Goal: Task Accomplishment & Management: Use online tool/utility

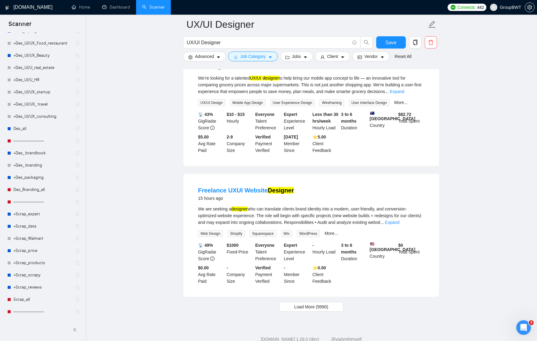
scroll to position [304, 0]
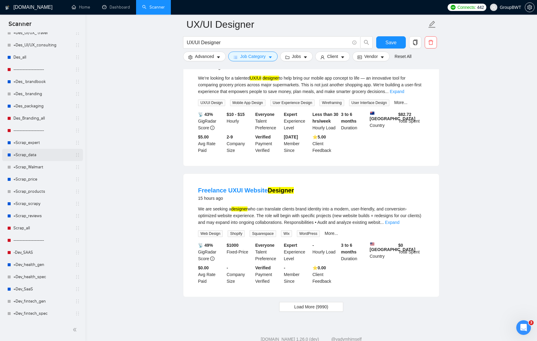
click at [31, 154] on link "+Scrap_data" at bounding box center [42, 155] width 58 height 12
click at [394, 42] on span "Save" at bounding box center [390, 43] width 11 height 8
click at [217, 58] on icon "caret-down" at bounding box center [218, 57] width 4 height 4
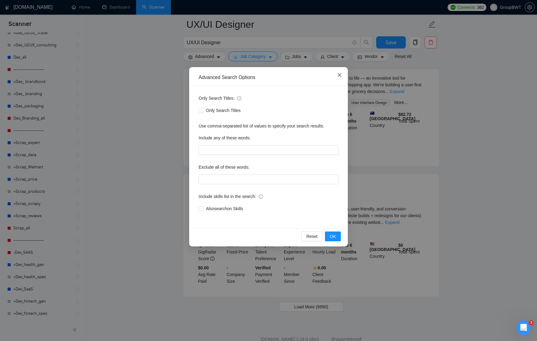
click at [341, 72] on span "Close" at bounding box center [339, 75] width 16 height 16
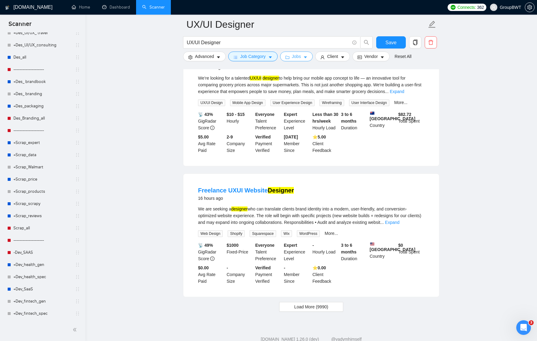
click at [307, 59] on icon "caret-down" at bounding box center [305, 57] width 4 height 4
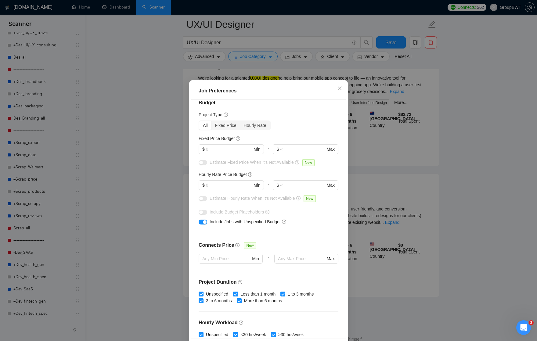
scroll to position [4, 0]
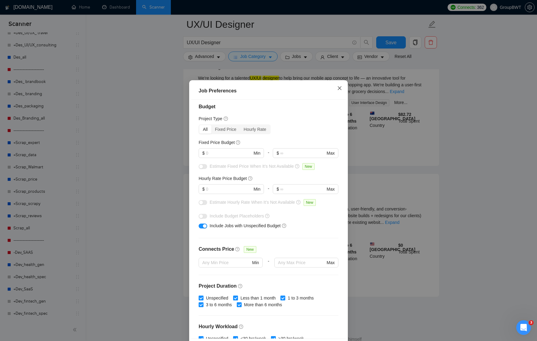
click at [340, 89] on icon "close" at bounding box center [340, 88] width 4 height 4
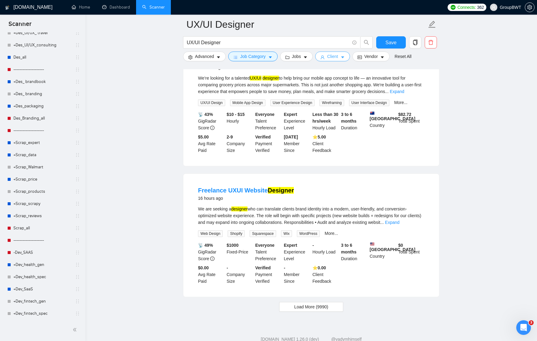
click at [334, 58] on span "Client" at bounding box center [332, 56] width 11 height 7
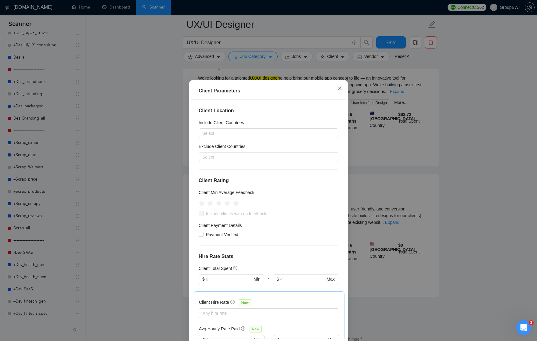
click at [340, 89] on icon "close" at bounding box center [339, 88] width 5 height 5
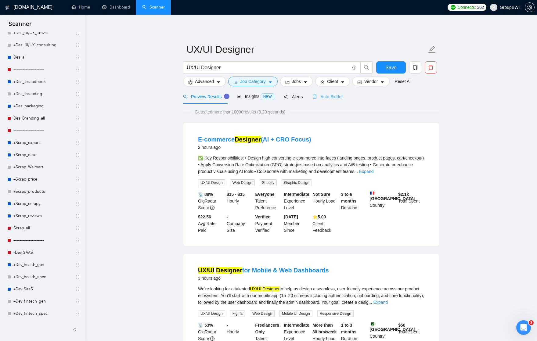
scroll to position [0, 0]
click at [333, 99] on span "Auto Bidder" at bounding box center [327, 96] width 30 height 5
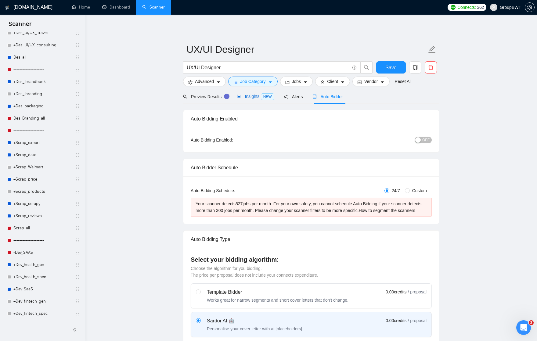
click at [252, 99] on span "Insights NEW" at bounding box center [255, 96] width 37 height 5
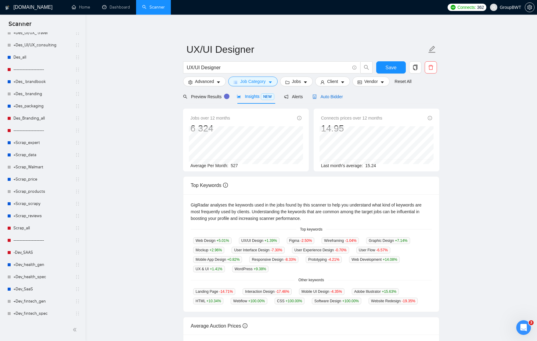
click at [327, 96] on span "Auto Bidder" at bounding box center [327, 96] width 30 height 5
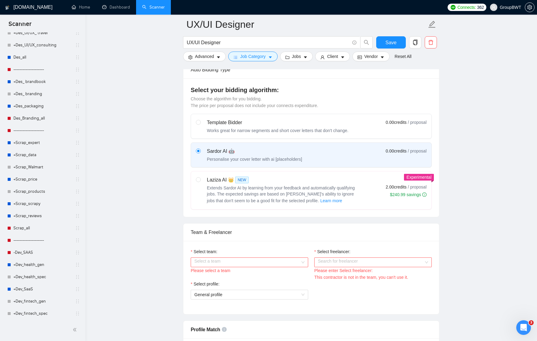
scroll to position [176, 0]
click at [278, 182] on div "Laziza AI 👑 NEW" at bounding box center [283, 178] width 153 height 7
click at [200, 180] on input "radio" at bounding box center [198, 178] width 4 height 4
radio input "true"
radio input "false"
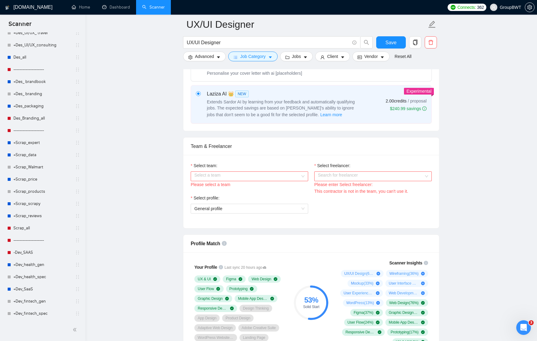
scroll to position [268, 0]
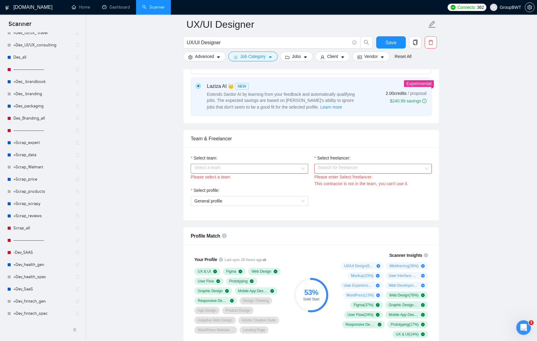
click at [299, 173] on input "Select team:" at bounding box center [247, 168] width 106 height 9
click at [282, 189] on div "BWT Team Data" at bounding box center [249, 187] width 110 height 7
click at [339, 173] on input "Select freelancer:" at bounding box center [371, 168] width 106 height 9
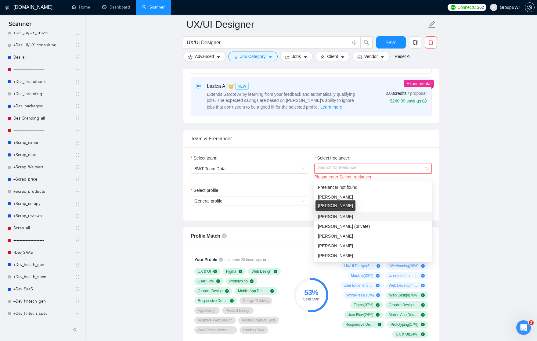
click at [334, 216] on span "[PERSON_NAME]" at bounding box center [335, 216] width 35 height 5
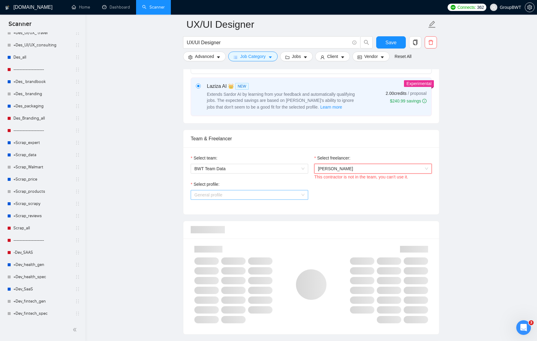
click at [295, 200] on span "General profile" at bounding box center [249, 194] width 110 height 9
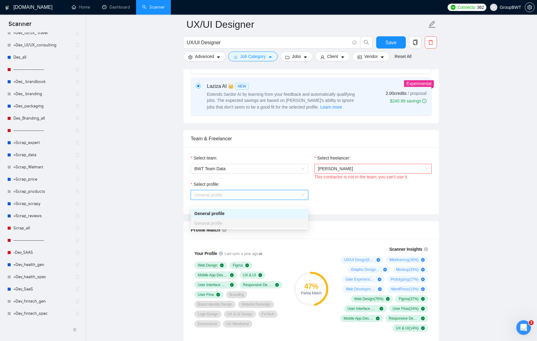
click at [334, 171] on span "[PERSON_NAME]" at bounding box center [335, 168] width 35 height 5
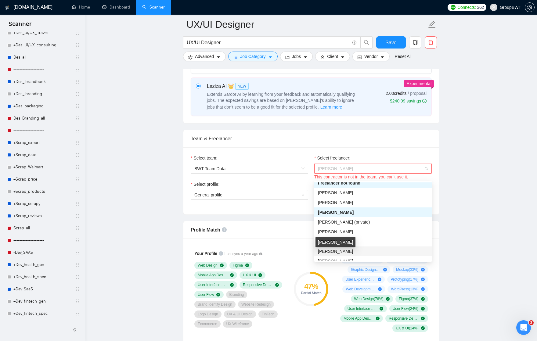
scroll to position [21, 0]
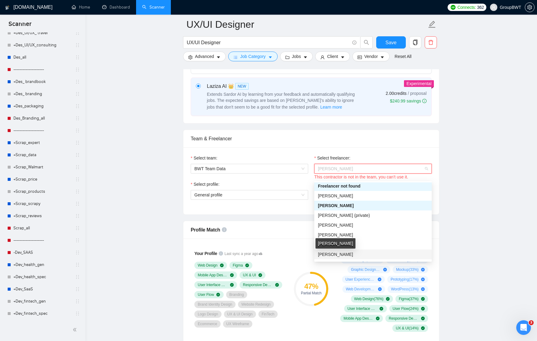
click at [334, 254] on span "[PERSON_NAME]" at bounding box center [335, 254] width 35 height 5
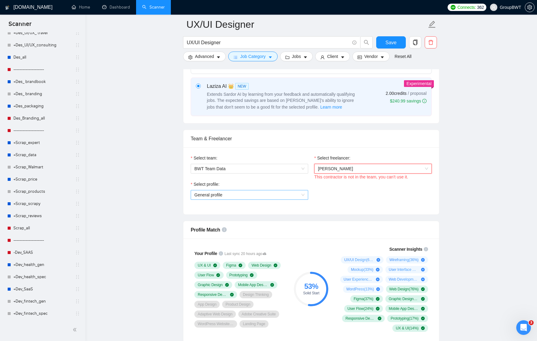
click at [303, 200] on span "General profile" at bounding box center [249, 194] width 110 height 9
click at [320, 195] on div "Select profile: General profile" at bounding box center [311, 194] width 247 height 26
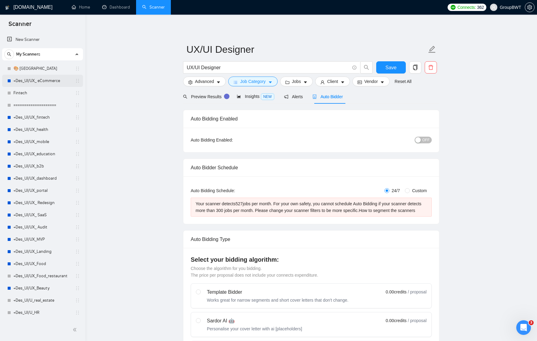
scroll to position [0, 0]
click at [23, 92] on link "Fintech" at bounding box center [42, 93] width 58 height 12
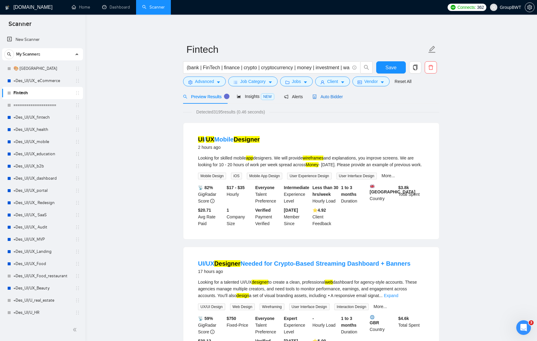
click at [331, 96] on span "Auto Bidder" at bounding box center [327, 96] width 30 height 5
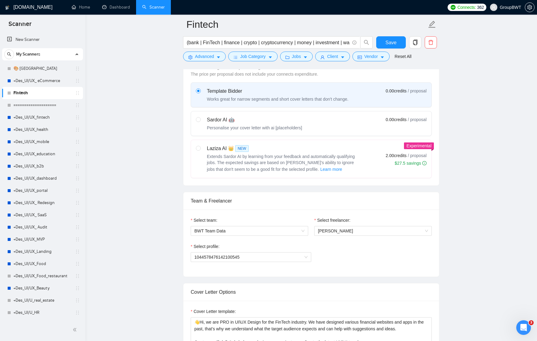
scroll to position [185, 0]
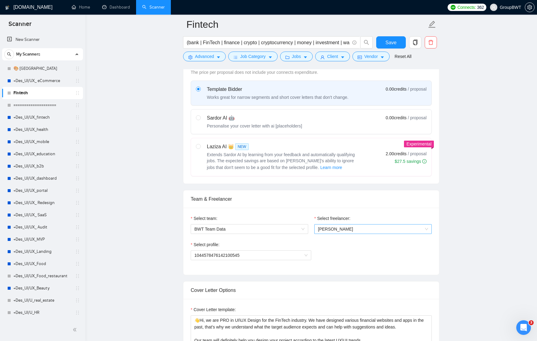
click at [335, 232] on span "[PERSON_NAME]" at bounding box center [373, 229] width 110 height 9
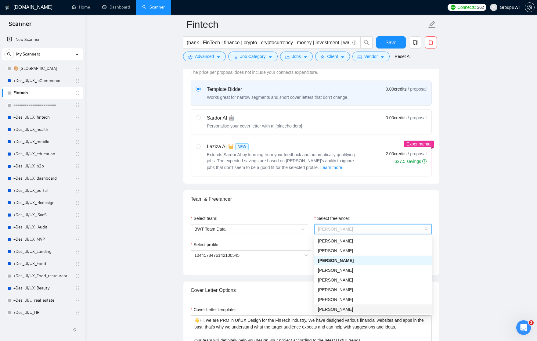
click at [331, 310] on div "[PERSON_NAME]" at bounding box center [373, 309] width 110 height 7
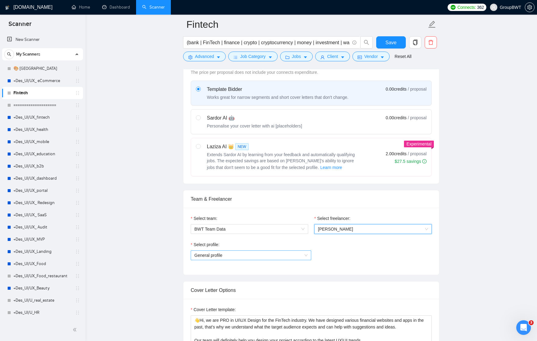
click at [309, 255] on div "General profile" at bounding box center [251, 256] width 121 height 10
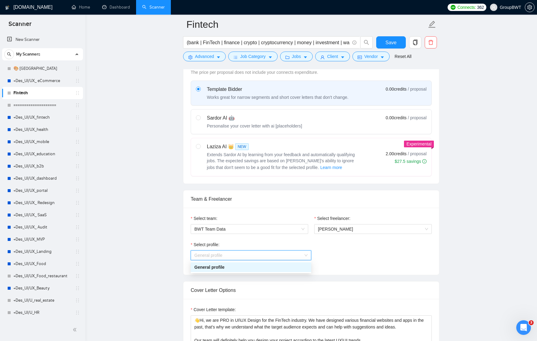
click at [276, 266] on div "General profile" at bounding box center [250, 267] width 113 height 7
click at [321, 250] on div "Select profile: General profile General profile" at bounding box center [311, 254] width 241 height 26
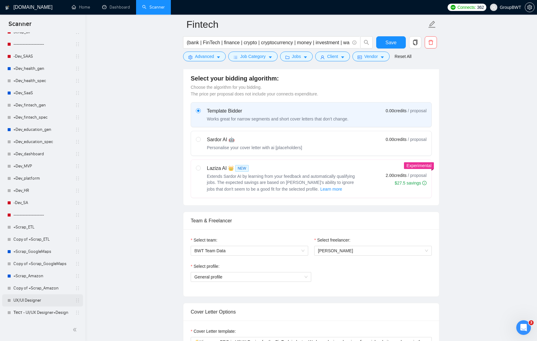
scroll to position [500, 0]
click at [39, 300] on link "UX/UI Designer" at bounding box center [42, 300] width 58 height 12
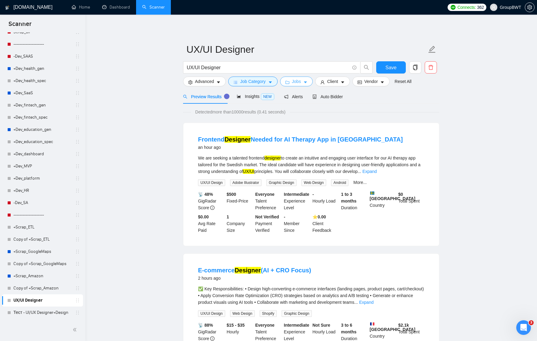
click at [304, 82] on button "Jobs" at bounding box center [296, 82] width 33 height 10
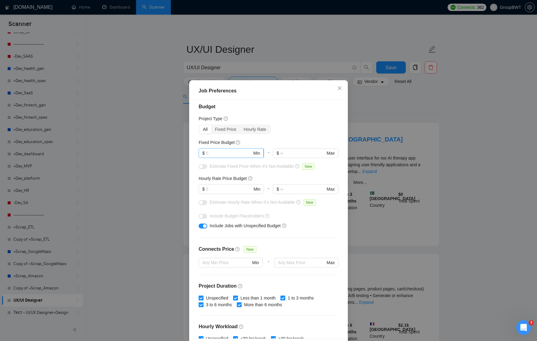
click at [233, 154] on input "text" at bounding box center [229, 153] width 46 height 7
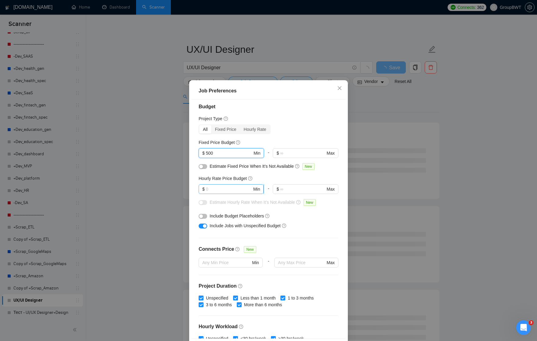
type input "500"
click at [218, 190] on input "text" at bounding box center [229, 189] width 46 height 7
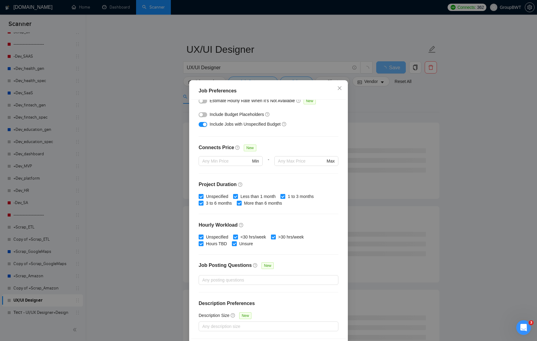
scroll to position [105, 0]
type input "30"
click at [406, 125] on div "Job Preferences Budget Project Type All Fixed Price Hourly Rate Fixed Price Bud…" at bounding box center [268, 170] width 537 height 341
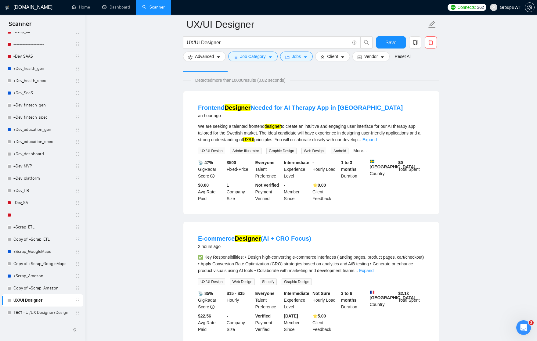
scroll to position [22, 0]
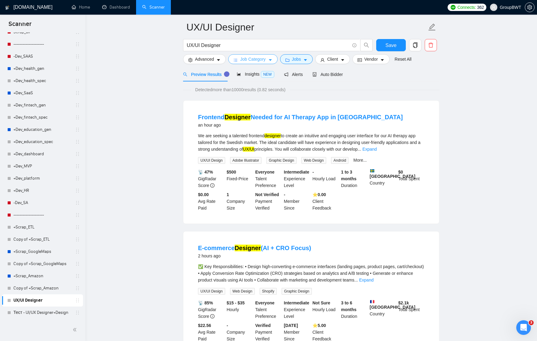
click at [270, 60] on icon "caret-down" at bounding box center [270, 60] width 4 height 4
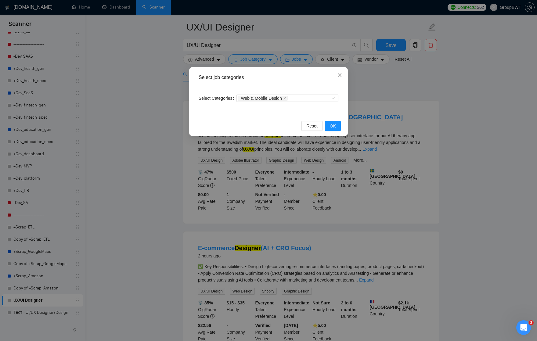
click at [337, 74] on span "Close" at bounding box center [339, 75] width 16 height 16
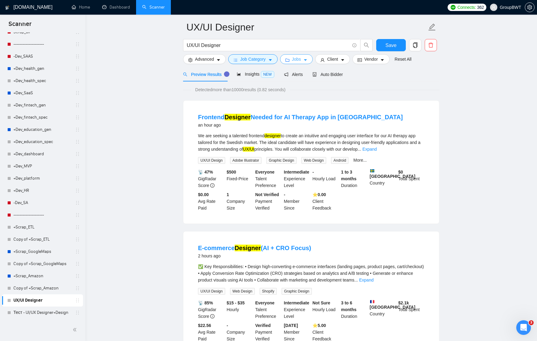
click at [298, 62] on span "Jobs" at bounding box center [296, 59] width 9 height 7
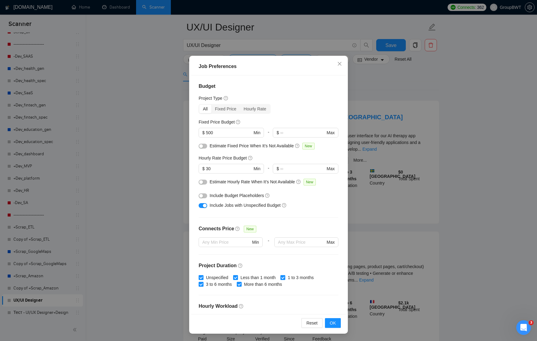
scroll to position [0, 0]
drag, startPoint x: 209, startPoint y: 168, endPoint x: 205, endPoint y: 168, distance: 3.7
click at [205, 168] on span "$ 30 Min" at bounding box center [231, 169] width 65 height 10
click at [206, 133] on span "$ 500 Min" at bounding box center [231, 133] width 65 height 10
type input "1000"
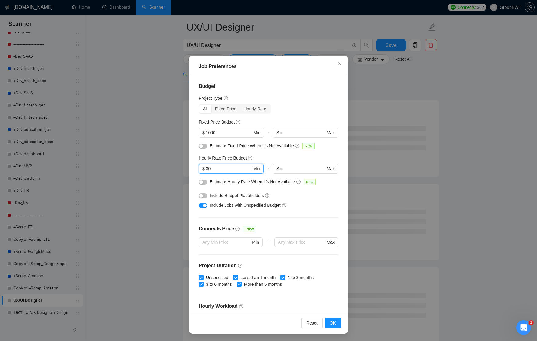
drag, startPoint x: 209, startPoint y: 168, endPoint x: 202, endPoint y: 168, distance: 6.7
click at [202, 168] on span "$ 30 Min" at bounding box center [231, 169] width 65 height 10
type input "40"
click at [331, 323] on span "OK" at bounding box center [333, 323] width 6 height 7
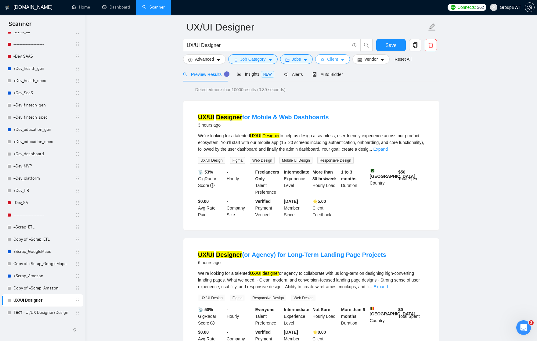
click at [341, 58] on button "Client" at bounding box center [332, 59] width 35 height 10
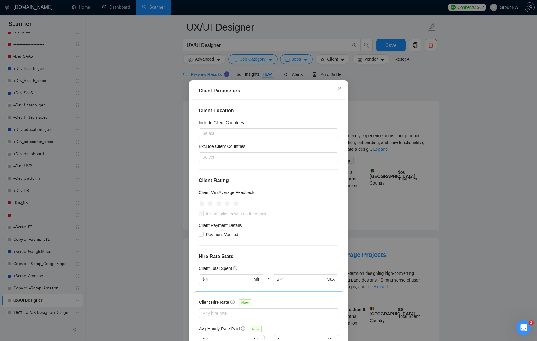
click at [372, 84] on div "Client Parameters Client Location Include Client Countries Select Exclude Clien…" at bounding box center [268, 170] width 537 height 341
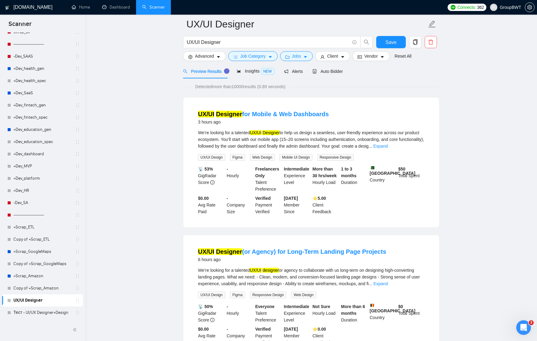
scroll to position [27, 0]
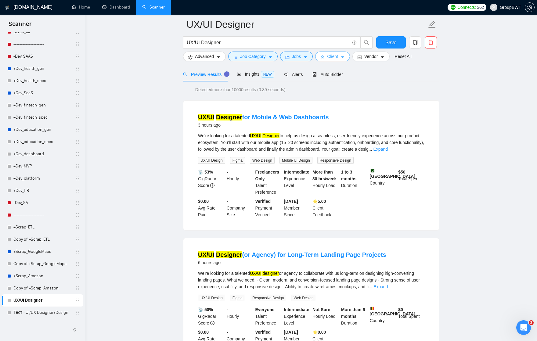
click at [345, 56] on icon "caret-down" at bounding box center [343, 57] width 4 height 4
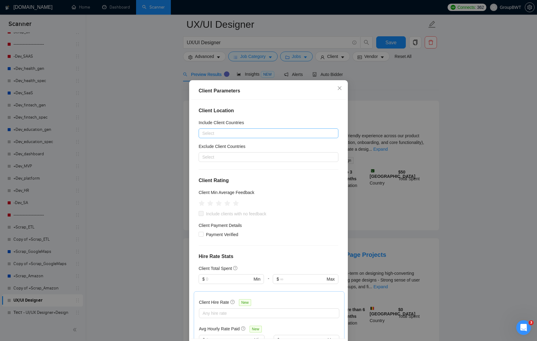
click at [237, 134] on div at bounding box center [265, 133] width 131 height 7
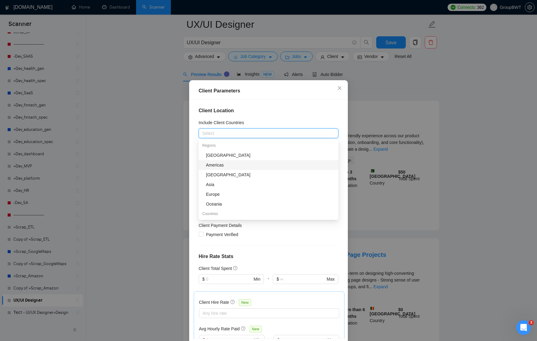
click at [223, 165] on div "Americas" at bounding box center [270, 165] width 129 height 7
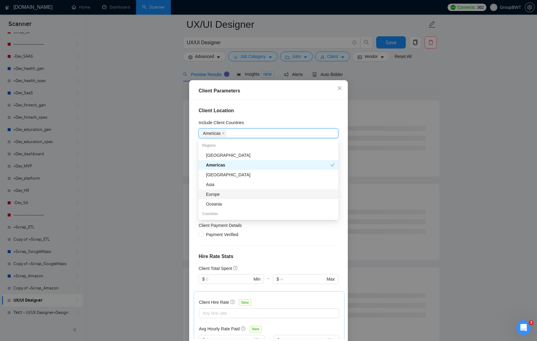
click at [224, 194] on div "Europe" at bounding box center [270, 194] width 129 height 7
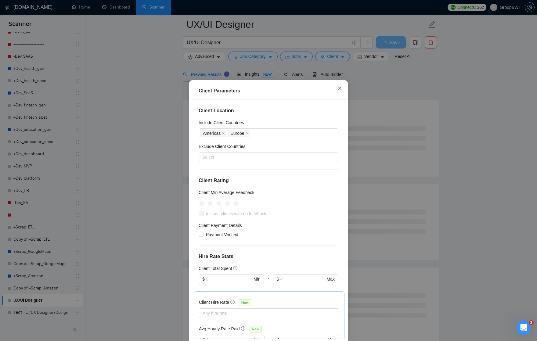
click at [340, 90] on icon "close" at bounding box center [339, 88] width 5 height 5
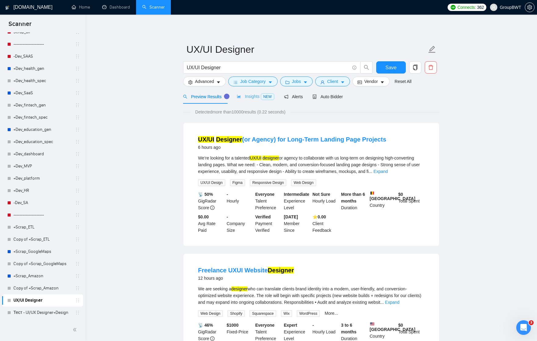
scroll to position [0, 0]
click at [250, 96] on span "Insights NEW" at bounding box center [255, 96] width 37 height 5
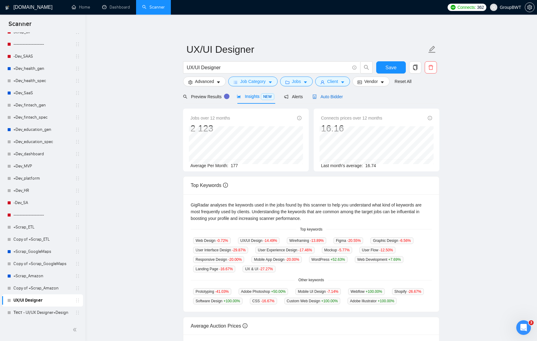
click at [331, 96] on span "Auto Bidder" at bounding box center [327, 96] width 30 height 5
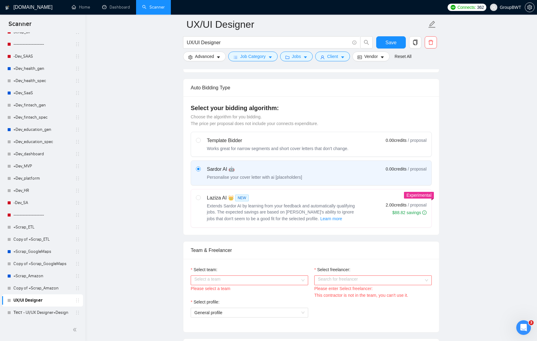
scroll to position [140, 0]
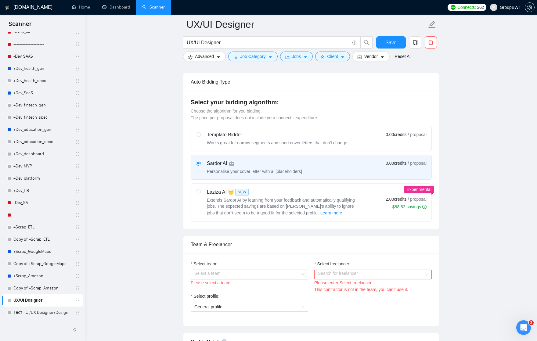
click at [303, 198] on span "Extends Sardor AI by learning from your feedback and automatically qualifying j…" at bounding box center [281, 207] width 148 height 18
click at [200, 194] on input "radio" at bounding box center [198, 192] width 4 height 4
radio input "true"
radio input "false"
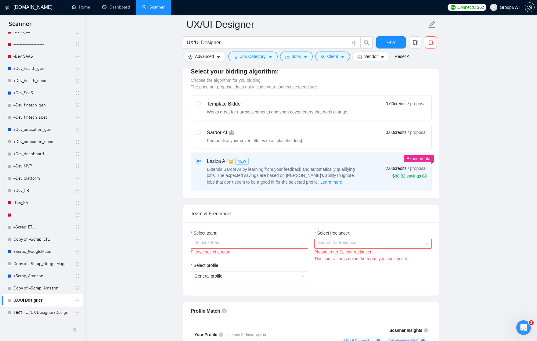
scroll to position [217, 0]
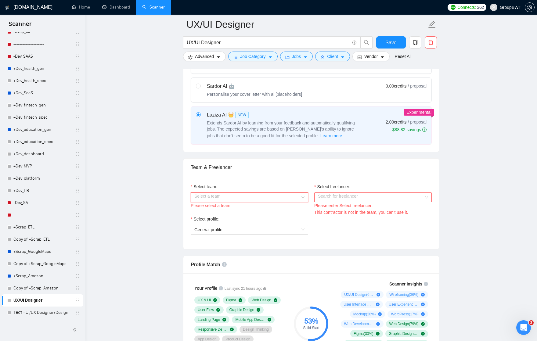
click at [296, 200] on input "Select team:" at bounding box center [247, 197] width 106 height 9
click at [287, 211] on div "BWT Team Data" at bounding box center [249, 209] width 110 height 7
click at [331, 199] on input "Select freelancer:" at bounding box center [371, 197] width 106 height 9
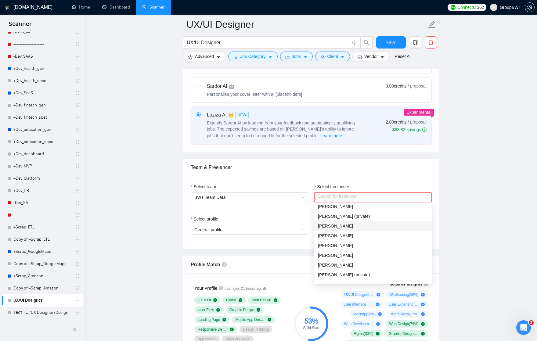
scroll to position [38, 0]
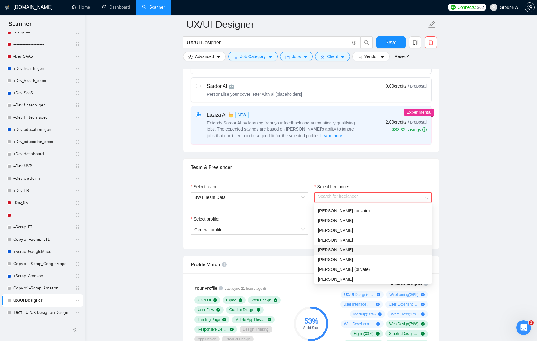
click at [339, 252] on span "[PERSON_NAME]" at bounding box center [335, 249] width 35 height 5
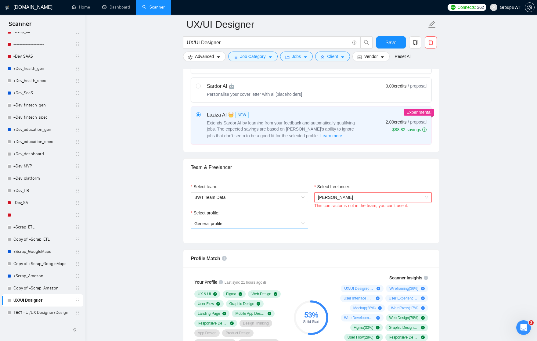
click at [302, 226] on span "General profile" at bounding box center [249, 223] width 110 height 9
click at [330, 227] on div "Select profile: General profile" at bounding box center [311, 223] width 247 height 26
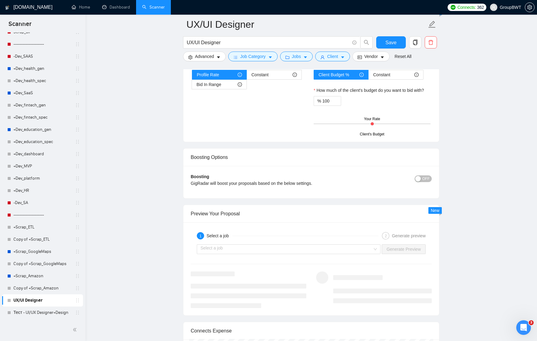
scroll to position [995, 0]
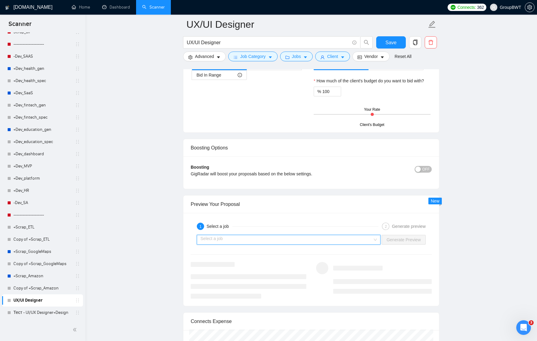
click at [301, 236] on input "search" at bounding box center [286, 239] width 172 height 9
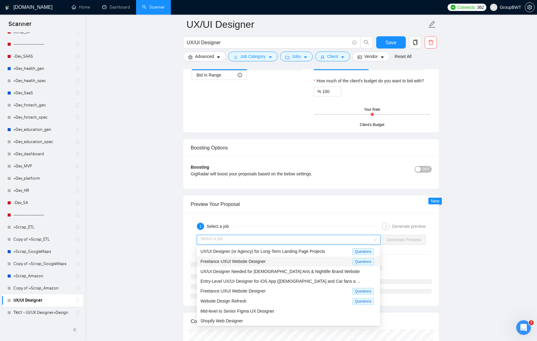
click at [264, 261] on span "Freelance UXUI Website Designer" at bounding box center [232, 261] width 65 height 5
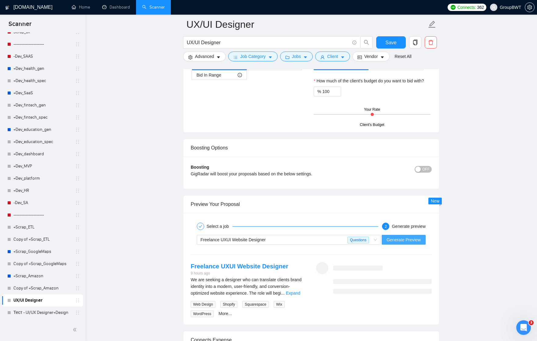
click at [406, 241] on span "Generate Preview" at bounding box center [404, 240] width 34 height 7
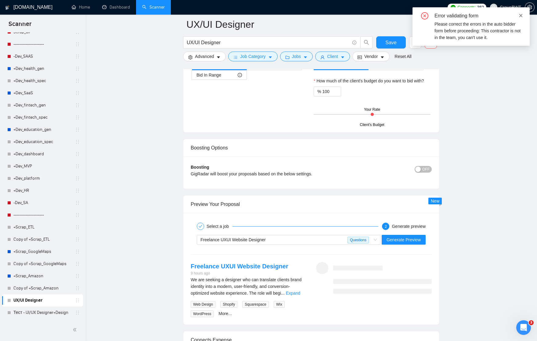
click at [406, 16] on icon "close" at bounding box center [520, 15] width 3 height 3
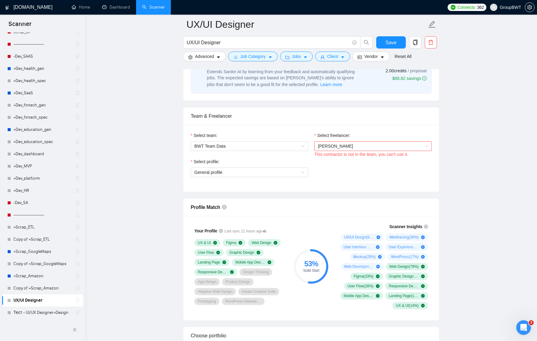
scroll to position [261, 0]
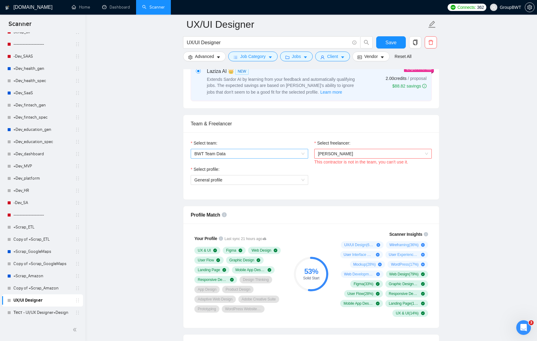
click at [298, 154] on span "BWT Team Data" at bounding box center [249, 153] width 110 height 9
click at [296, 147] on div "Select team:" at bounding box center [249, 144] width 117 height 9
click at [297, 179] on span "General profile" at bounding box center [249, 179] width 110 height 9
click at [303, 178] on span "General profile" at bounding box center [249, 179] width 110 height 9
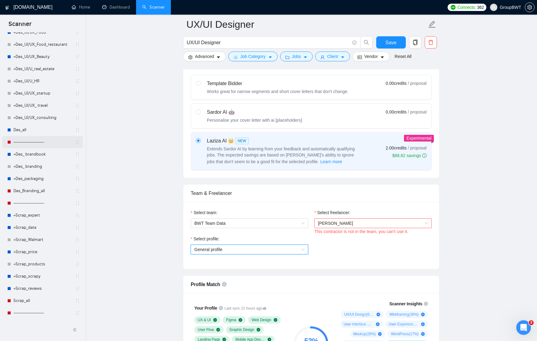
scroll to position [243, 0]
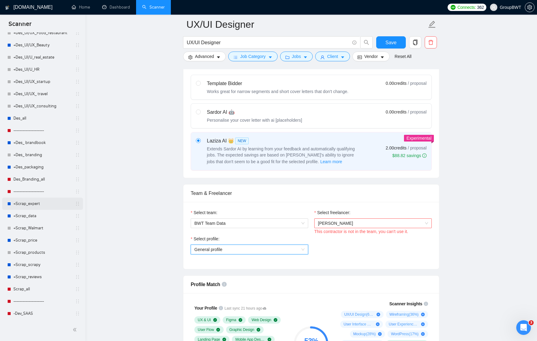
click at [26, 204] on link "+Scrap_expert" at bounding box center [42, 204] width 58 height 12
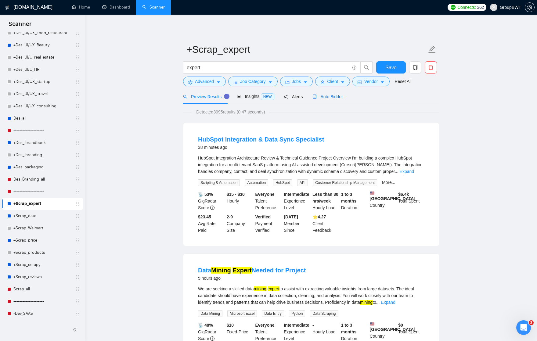
click at [331, 99] on span "Auto Bidder" at bounding box center [327, 96] width 30 height 5
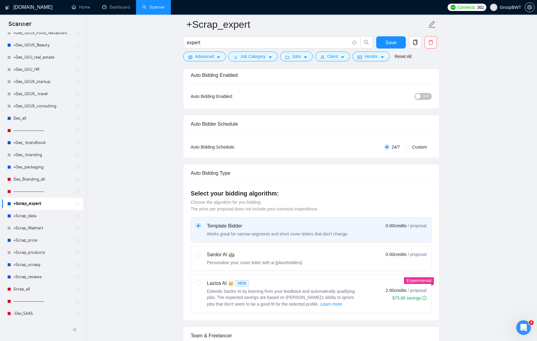
scroll to position [88, 0]
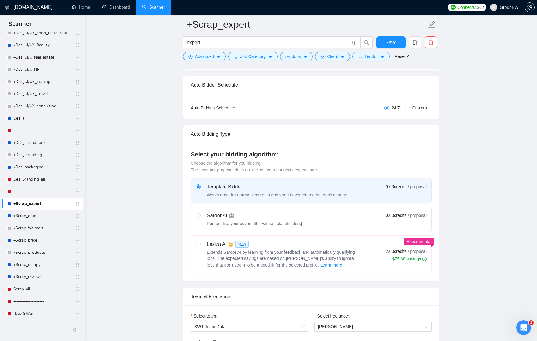
click at [281, 249] on div "Extends Sardor AI by learning from your feedback and automatically qualifying j…" at bounding box center [283, 259] width 153 height 20
click at [200, 246] on input "radio" at bounding box center [198, 244] width 4 height 4
radio input "true"
radio input "false"
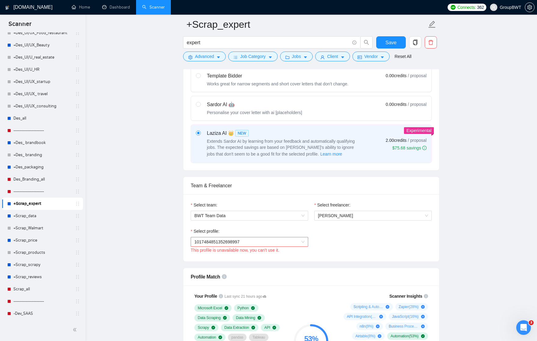
scroll to position [200, 0]
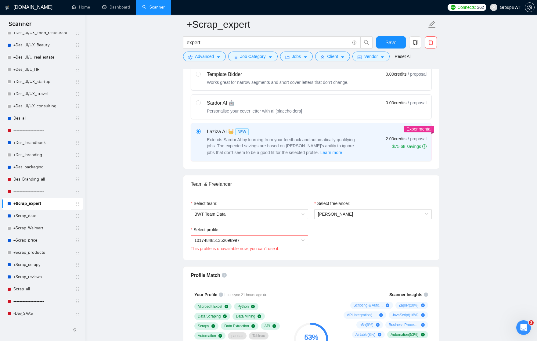
click at [299, 239] on span "1017484851352698997" at bounding box center [249, 240] width 110 height 9
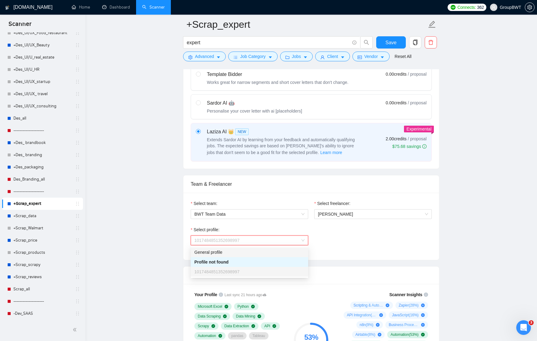
click at [239, 255] on div "General profile" at bounding box center [249, 252] width 110 height 7
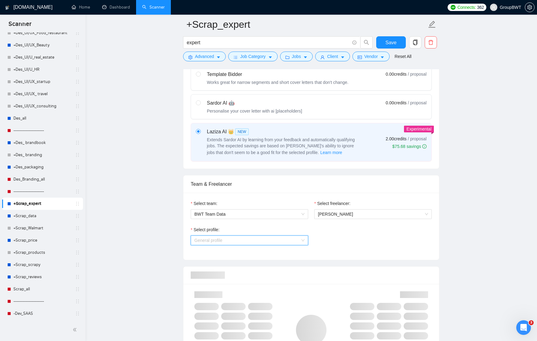
click at [286, 241] on span "General profile" at bounding box center [249, 240] width 110 height 9
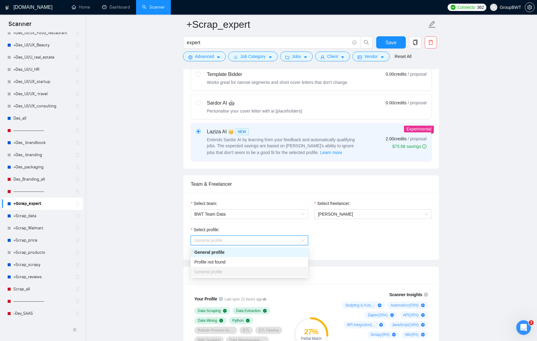
click at [330, 239] on div "Select profile: General profile" at bounding box center [311, 239] width 247 height 26
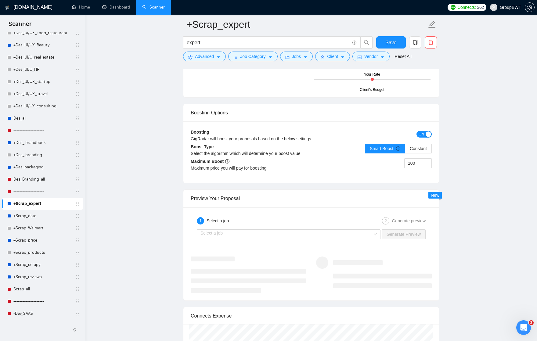
scroll to position [1074, 0]
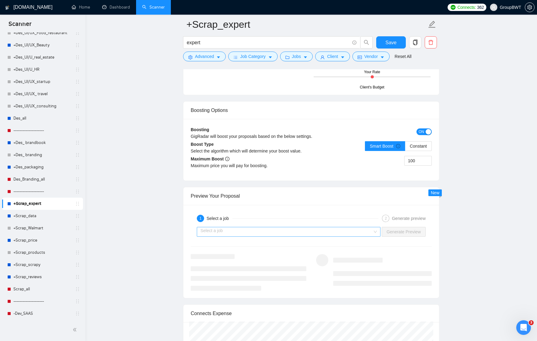
click at [319, 234] on input "search" at bounding box center [286, 231] width 172 height 9
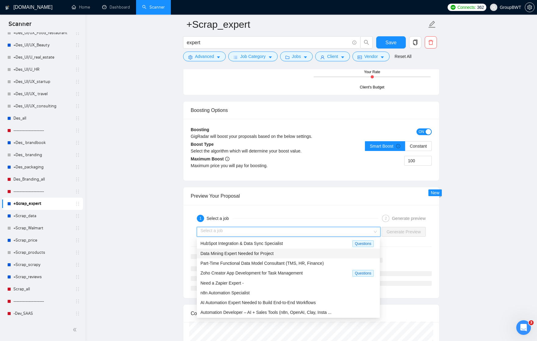
click at [280, 253] on div "Data Mining Expert Needed for Project" at bounding box center [288, 253] width 176 height 7
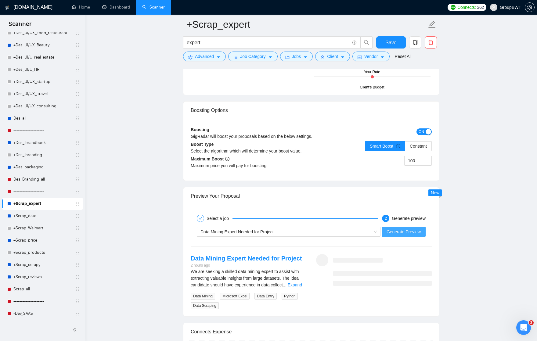
click at [398, 233] on span "Generate Preview" at bounding box center [404, 232] width 34 height 7
click at [299, 283] on link "Expand" at bounding box center [295, 285] width 14 height 5
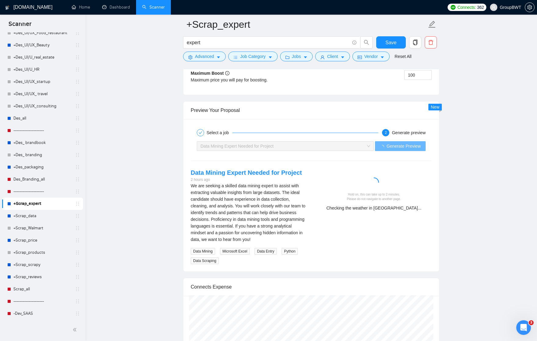
scroll to position [1159, 0]
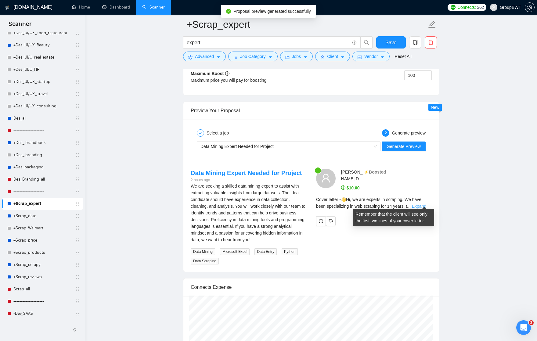
click at [406, 204] on link "Expand" at bounding box center [419, 206] width 14 height 5
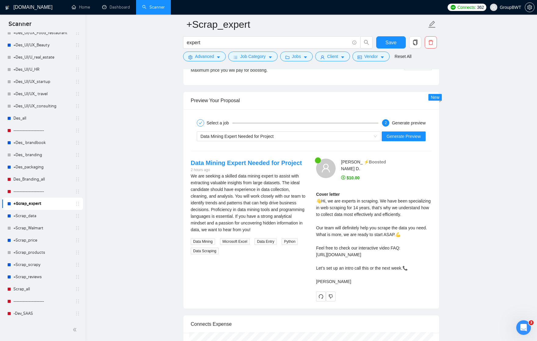
scroll to position [1171, 0]
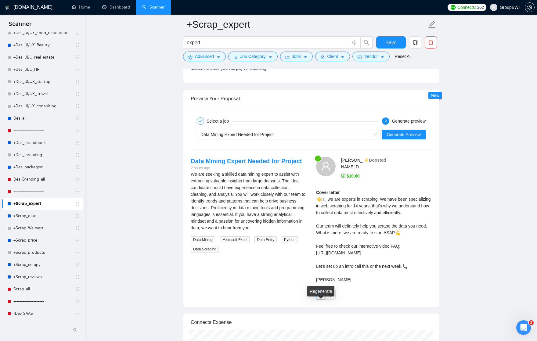
click at [320, 297] on icon "redo" at bounding box center [321, 294] width 5 height 5
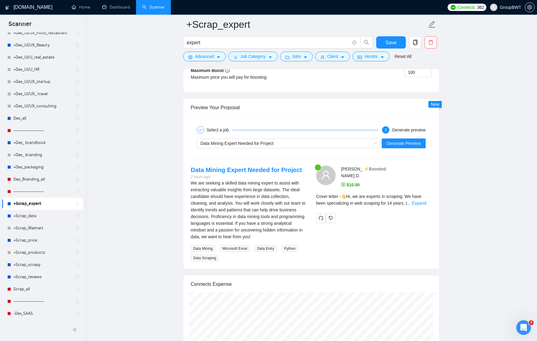
scroll to position [1167, 0]
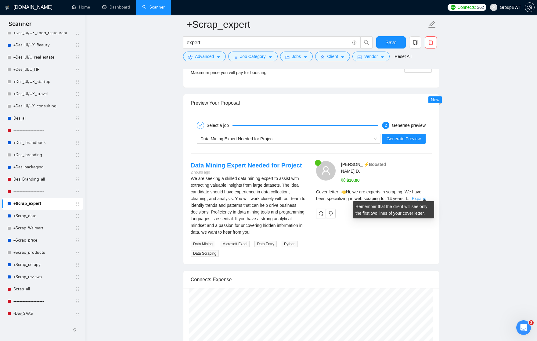
click at [406, 196] on link "Expand" at bounding box center [419, 198] width 14 height 5
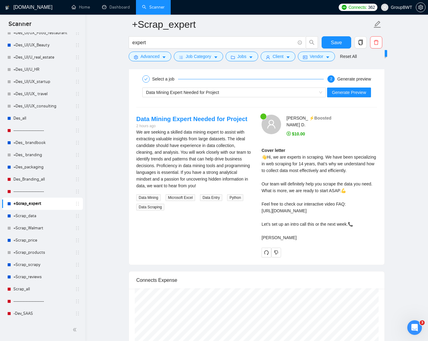
scroll to position [1214, 0]
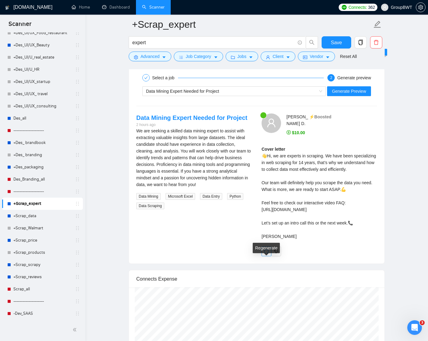
click at [266, 254] on icon "redo" at bounding box center [266, 251] width 5 height 5
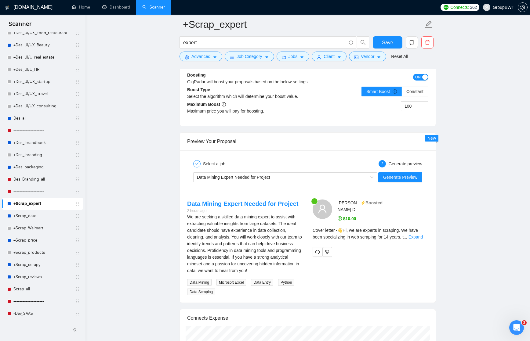
scroll to position [1136, 0]
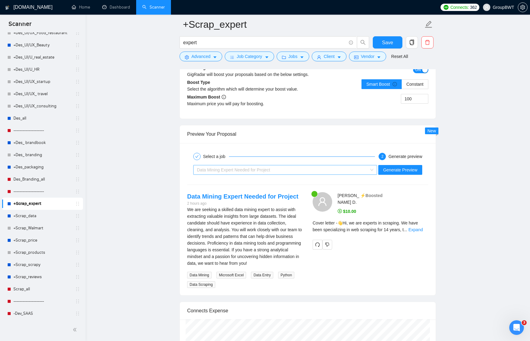
click at [363, 172] on div "Data Mining Expert Needed for Project" at bounding box center [282, 169] width 171 height 9
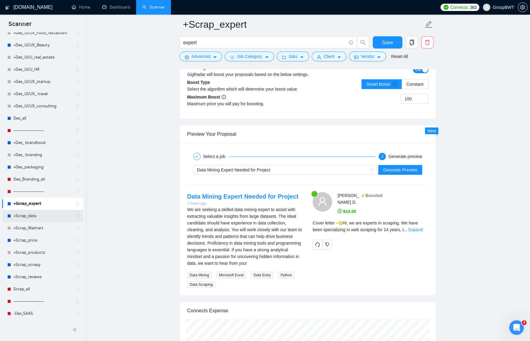
click at [25, 215] on link "+Scrap_data" at bounding box center [42, 216] width 58 height 12
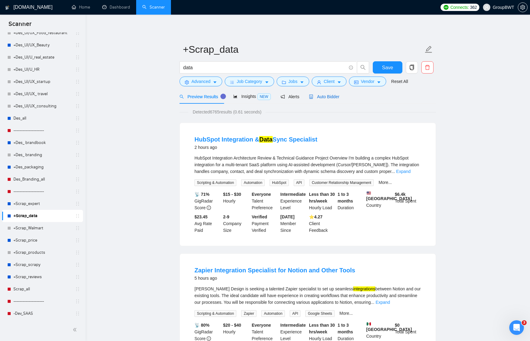
click at [327, 97] on span "Auto Bidder" at bounding box center [324, 96] width 30 height 5
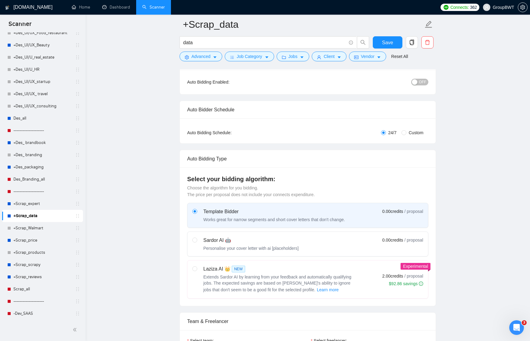
scroll to position [74, 0]
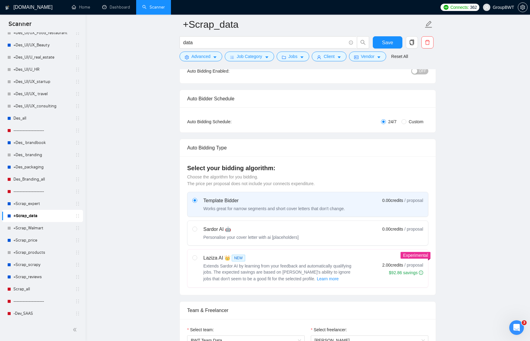
click at [289, 256] on div "Laziza AI 👑 NEW" at bounding box center [279, 258] width 153 height 7
click at [197, 256] on input "radio" at bounding box center [194, 257] width 4 height 4
radio input "true"
radio input "false"
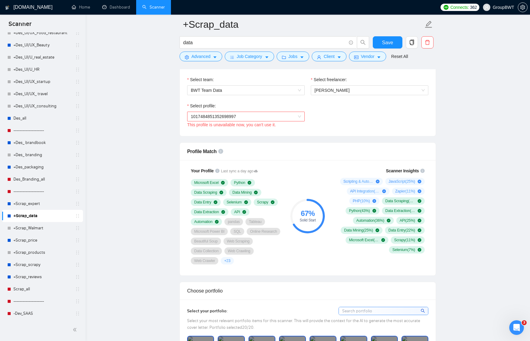
scroll to position [332, 0]
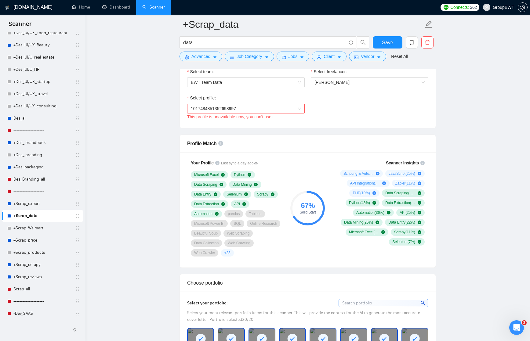
click at [300, 110] on span "1017484851352698997" at bounding box center [246, 108] width 110 height 9
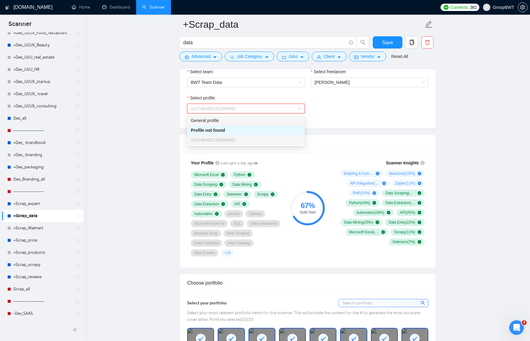
click at [268, 119] on div "General profile" at bounding box center [246, 120] width 110 height 7
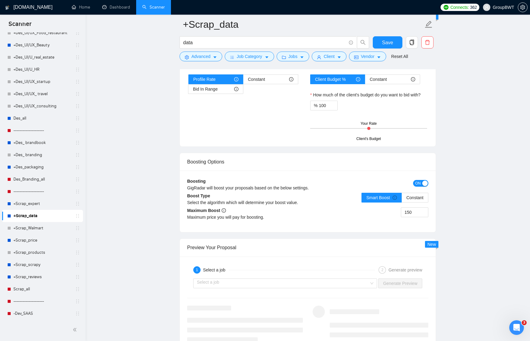
scroll to position [1039, 0]
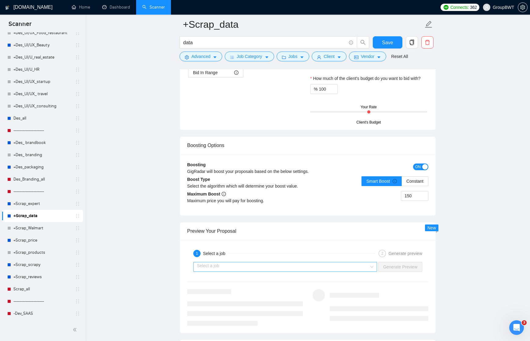
click at [348, 266] on input "search" at bounding box center [283, 266] width 172 height 9
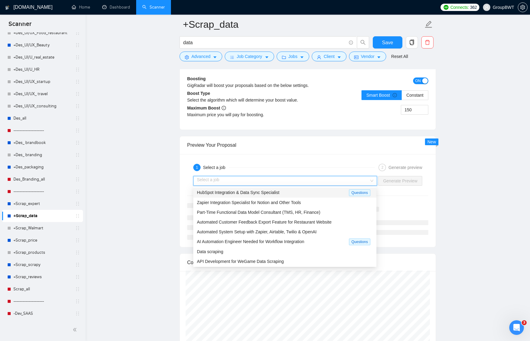
scroll to position [1125, 0]
click at [247, 251] on div "Data scraping" at bounding box center [285, 251] width 176 height 7
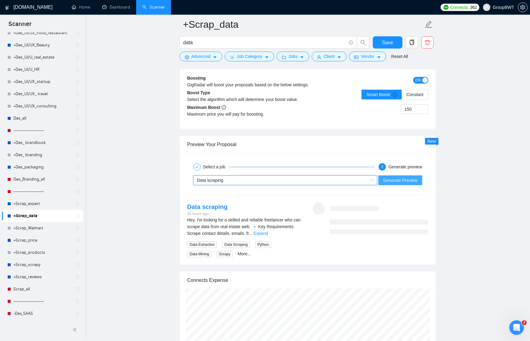
click at [403, 181] on span "Generate Preview" at bounding box center [400, 180] width 34 height 7
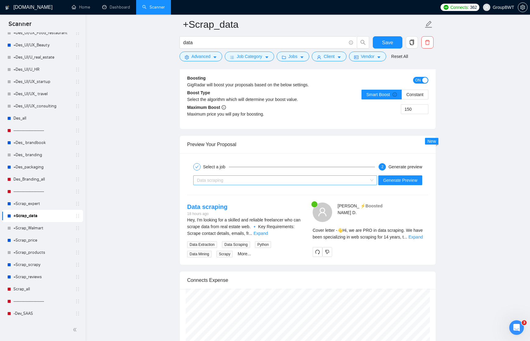
click at [229, 180] on div "Data scraping" at bounding box center [282, 180] width 171 height 9
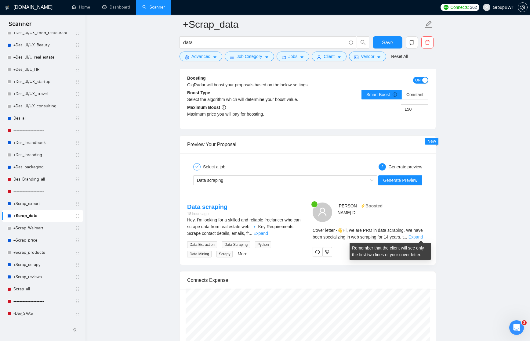
click at [406, 237] on link "Expand" at bounding box center [415, 237] width 14 height 5
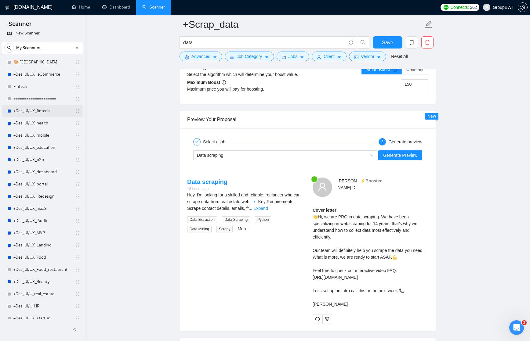
scroll to position [0, 0]
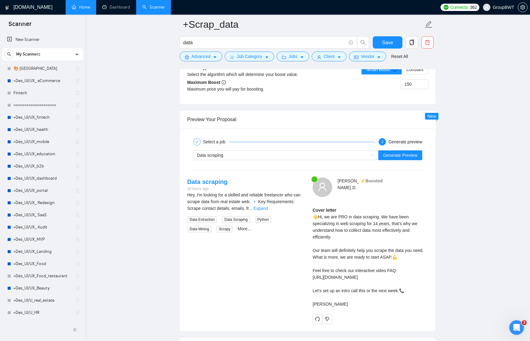
click at [80, 8] on link "Home" at bounding box center [81, 7] width 18 height 5
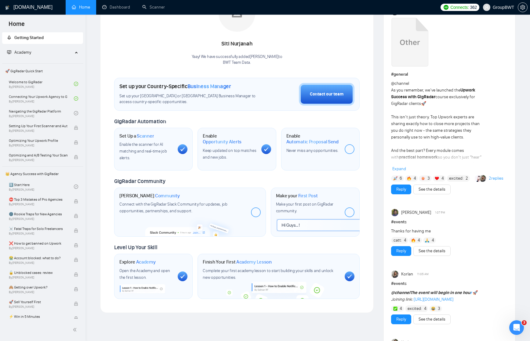
scroll to position [123, 0]
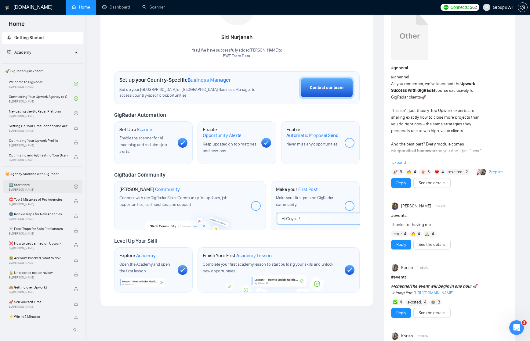
click at [46, 186] on link "1️⃣ Start Here By [PERSON_NAME]" at bounding box center [41, 186] width 65 height 13
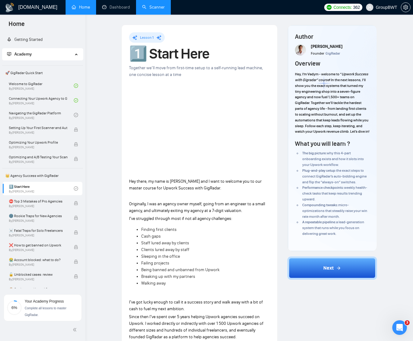
click at [161, 6] on link "Scanner" at bounding box center [153, 7] width 23 height 5
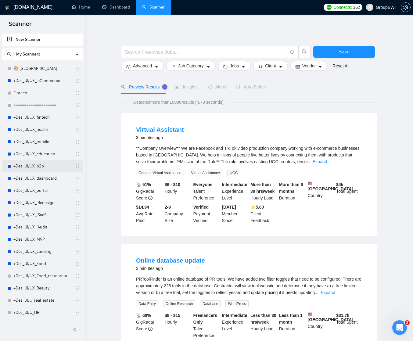
click at [34, 165] on link "+Des_UI/UX_b2b" at bounding box center [42, 166] width 58 height 12
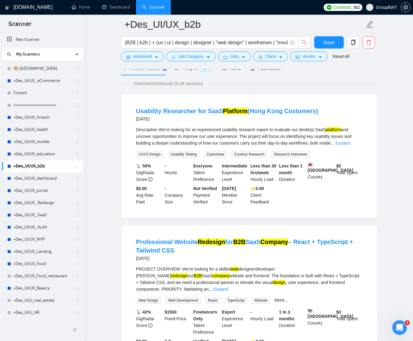
scroll to position [27, 0]
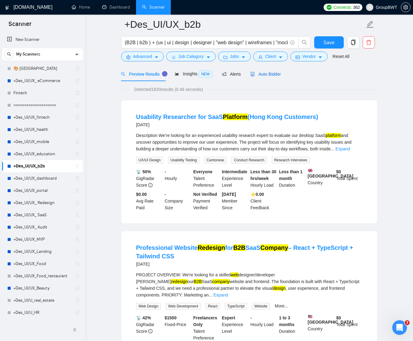
click at [273, 77] on div "Auto Bidder" at bounding box center [266, 74] width 30 height 7
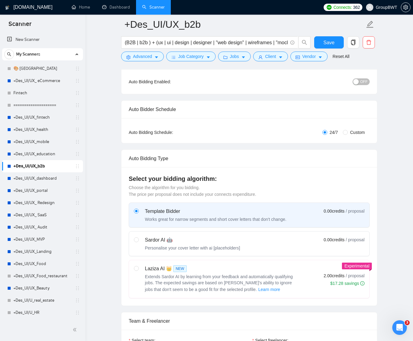
scroll to position [186, 0]
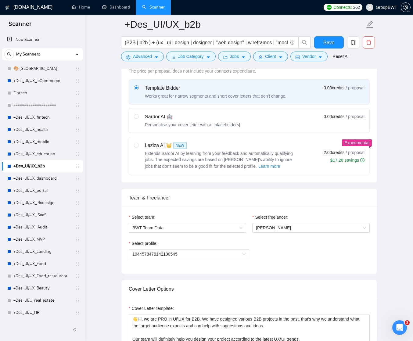
click at [252, 151] on span "Extends Sardor AI by learning from your feedback and automatically qualifying j…" at bounding box center [219, 160] width 148 height 18
click at [138, 147] on input "radio" at bounding box center [136, 145] width 4 height 4
radio input "true"
radio input "false"
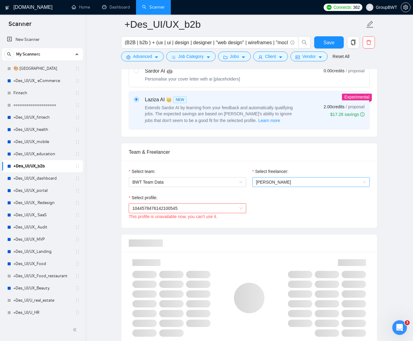
scroll to position [237, 0]
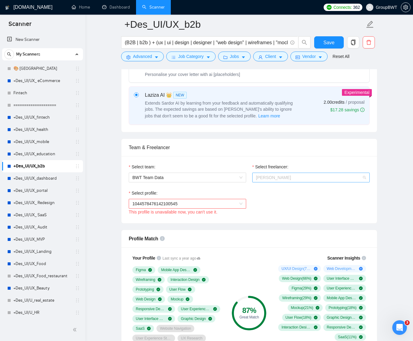
click at [267, 182] on span "[PERSON_NAME]" at bounding box center [311, 177] width 110 height 9
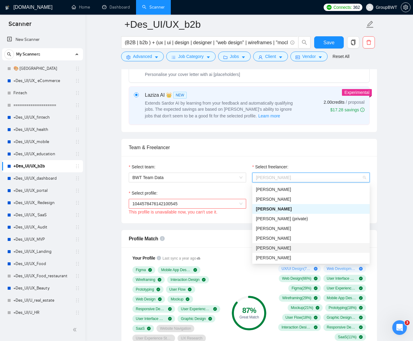
scroll to position [8, 0]
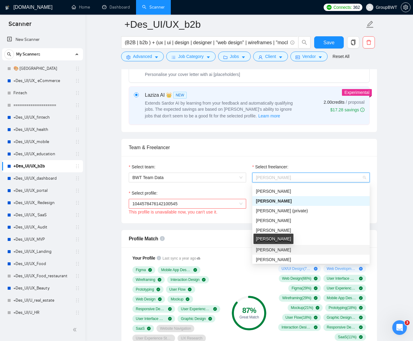
click at [280, 250] on span "[PERSON_NAME]" at bounding box center [273, 249] width 35 height 5
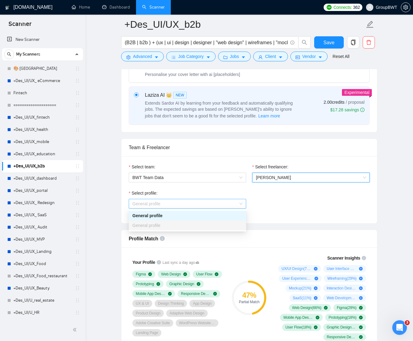
click at [241, 203] on span "General profile" at bounding box center [187, 203] width 110 height 9
click at [228, 213] on div "General profile" at bounding box center [187, 215] width 110 height 7
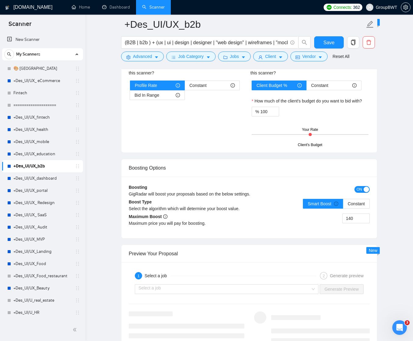
scroll to position [1020, 0]
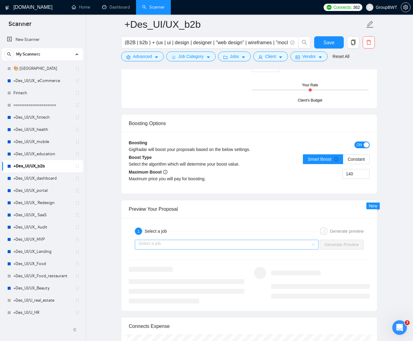
click at [243, 249] on input "search" at bounding box center [225, 244] width 172 height 9
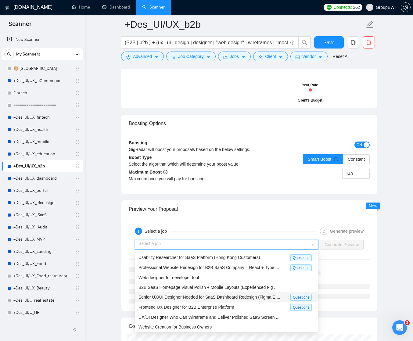
click at [228, 297] on span "Senior UX/UI Designer Needed for SaaS Dashboard Redesign (Figma E ..." at bounding box center [210, 297] width 142 height 5
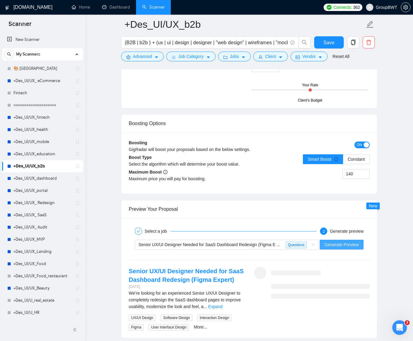
click at [337, 246] on span "Generate Preview" at bounding box center [342, 244] width 34 height 7
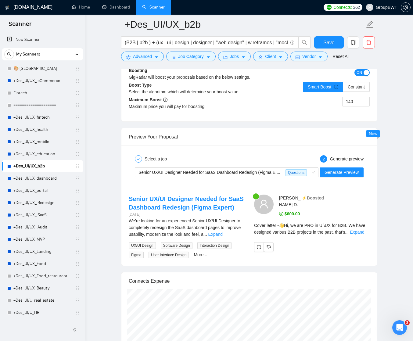
scroll to position [1127, 0]
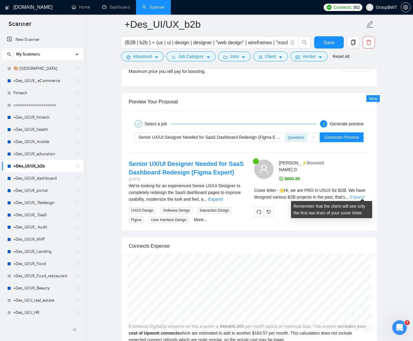
click at [363, 195] on link "Expand" at bounding box center [357, 197] width 14 height 5
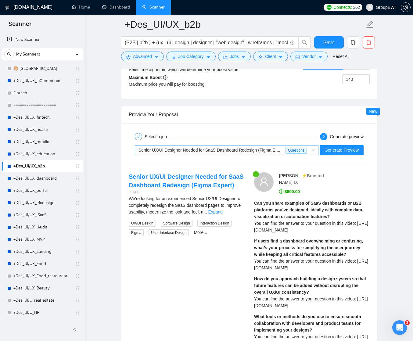
scroll to position [1114, 0]
click at [248, 150] on span "Senior UX/UI Designer Needed for SaaS Dashboard Redesign (Figma E ..." at bounding box center [210, 150] width 142 height 5
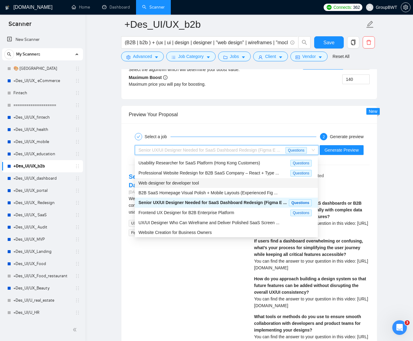
click at [202, 184] on div "Web designer for developer tool" at bounding box center [227, 183] width 176 height 7
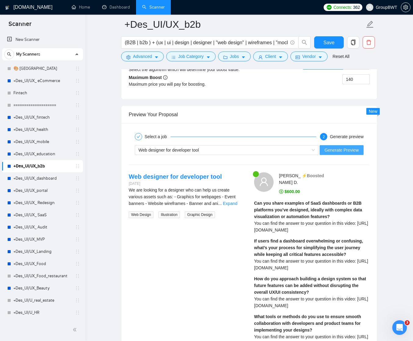
click at [341, 152] on span "Generate Preview" at bounding box center [342, 150] width 34 height 7
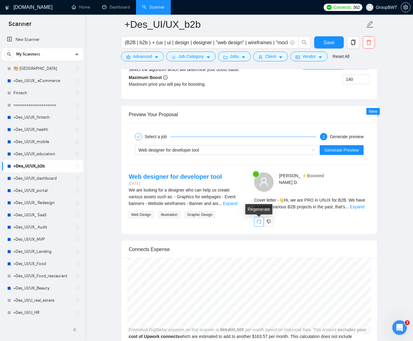
click at [257, 223] on icon "redo" at bounding box center [259, 222] width 4 height 4
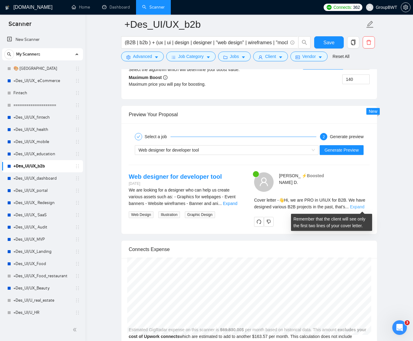
click at [357, 207] on link "Expand" at bounding box center [357, 206] width 14 height 5
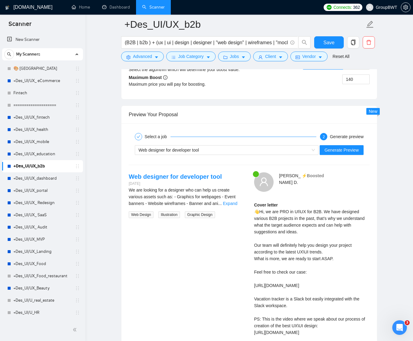
click at [326, 241] on div "Cover letter 👋Hi, we are PRO in UI\UX for B2B. We have designed various B2B pro…" at bounding box center [312, 279] width 116 height 154
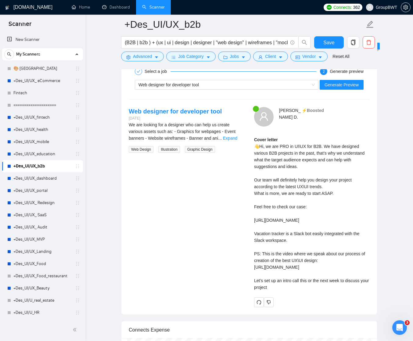
scroll to position [1169, 0]
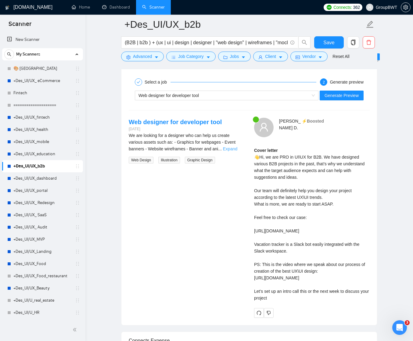
click at [231, 150] on link "Expand" at bounding box center [230, 148] width 14 height 5
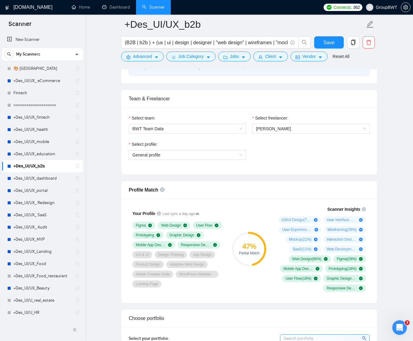
scroll to position [284, 0]
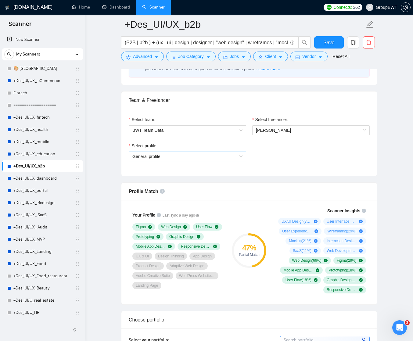
click at [234, 154] on span "General profile" at bounding box center [187, 156] width 110 height 9
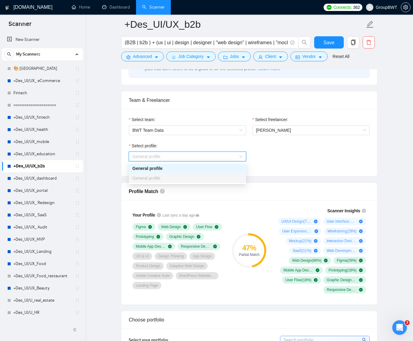
click at [255, 149] on div "Select profile: General profile" at bounding box center [249, 156] width 247 height 26
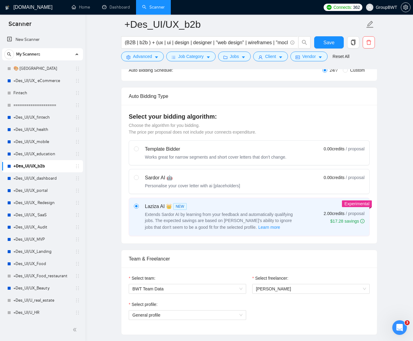
scroll to position [119, 0]
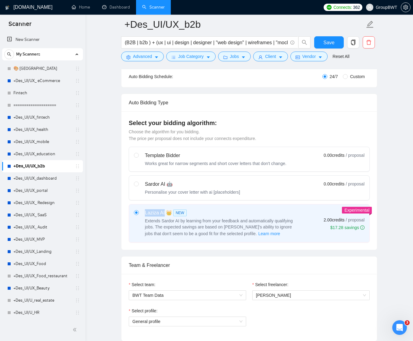
drag, startPoint x: 144, startPoint y: 212, endPoint x: 164, endPoint y: 213, distance: 19.8
click at [164, 213] on div "Laziza AI 👑 NEW Extends Sardor AI by learning from your feedback and automatica…" at bounding box center [216, 223] width 164 height 28
click at [138, 213] on input "radio" at bounding box center [136, 212] width 4 height 4
copy div "Laziza AI"
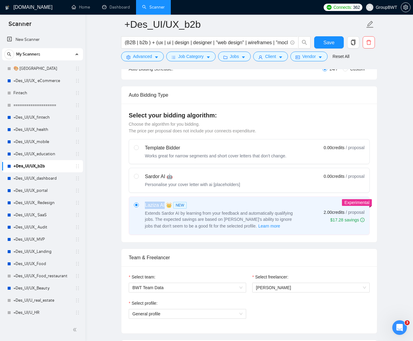
scroll to position [130, 0]
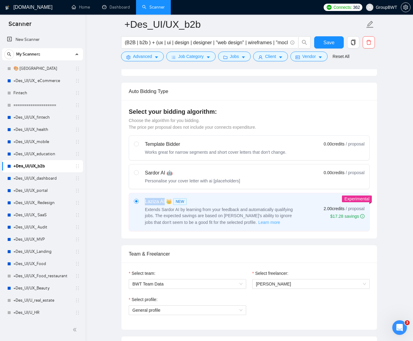
click at [258, 222] on span "Learn more" at bounding box center [269, 222] width 22 height 7
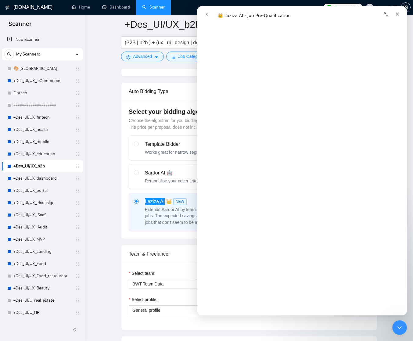
scroll to position [732, 0]
click at [399, 14] on icon "Закрыть" at bounding box center [397, 14] width 5 height 5
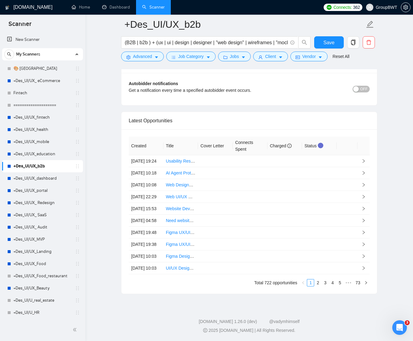
scroll to position [1624, 0]
click at [363, 163] on icon "right" at bounding box center [364, 161] width 4 height 4
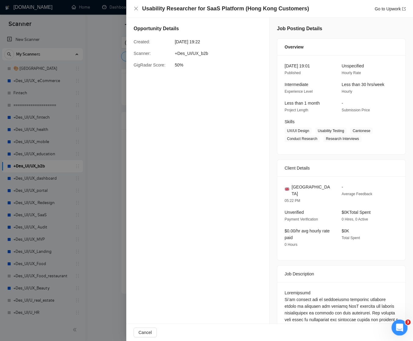
click at [401, 329] on icon "Открыть службу сообщений Intercom" at bounding box center [399, 327] width 10 height 10
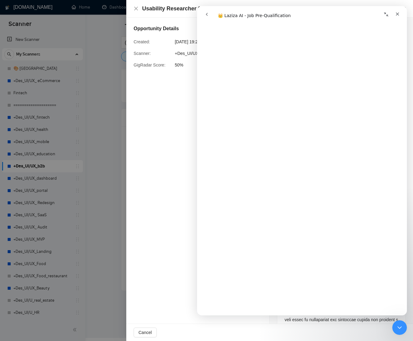
scroll to position [639, 0]
click at [105, 145] on div at bounding box center [206, 170] width 413 height 341
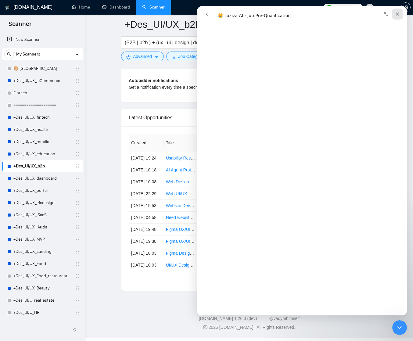
click at [397, 16] on icon "Закрыть" at bounding box center [397, 14] width 5 height 5
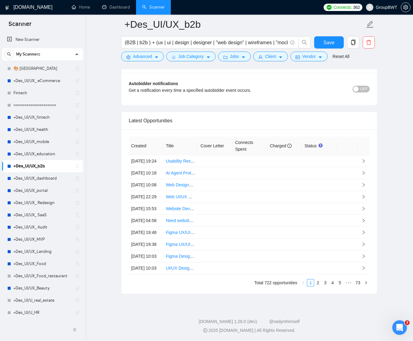
scroll to position [1696, 0]
click at [215, 203] on td at bounding box center [215, 209] width 35 height 12
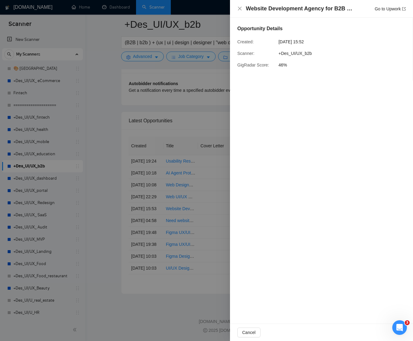
click at [228, 112] on div at bounding box center [206, 170] width 413 height 341
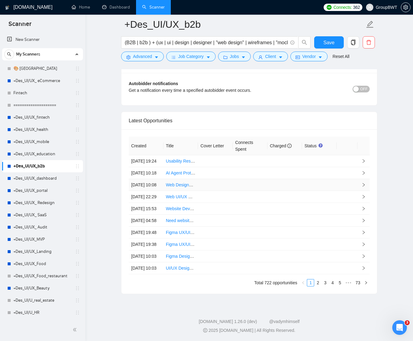
click at [265, 179] on td at bounding box center [250, 185] width 35 height 12
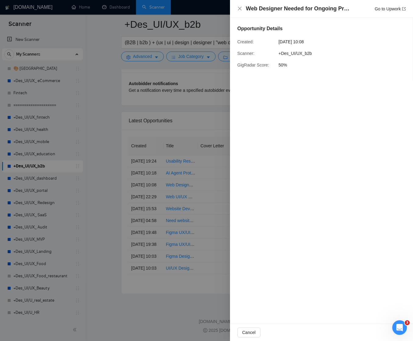
click at [214, 125] on div at bounding box center [206, 170] width 413 height 341
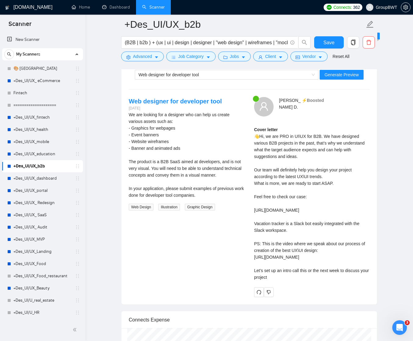
scroll to position [1187, 0]
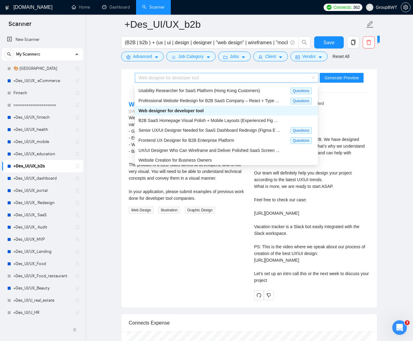
click at [310, 77] on span "Web designer for developer tool" at bounding box center [227, 77] width 176 height 9
click at [226, 158] on div "Website Creation for Business Owners" at bounding box center [227, 160] width 176 height 7
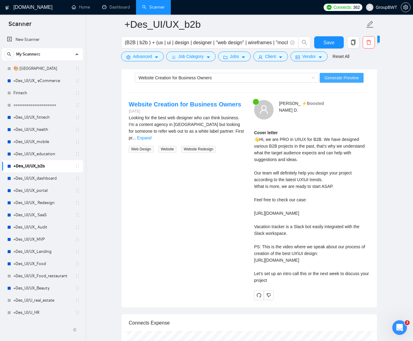
click at [336, 77] on span "Generate Preview" at bounding box center [342, 77] width 34 height 7
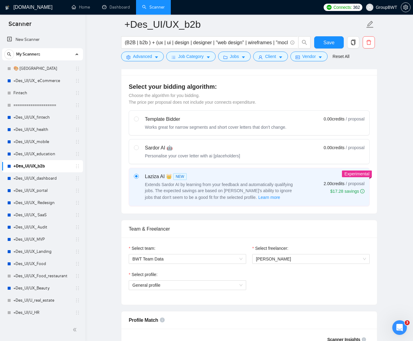
scroll to position [159, 0]
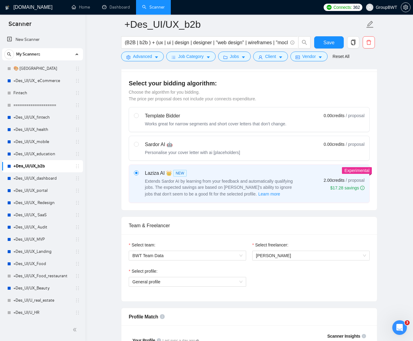
click at [211, 143] on div "Sardor AI 🤖" at bounding box center [192, 144] width 95 height 7
click at [138, 143] on input "radio" at bounding box center [136, 144] width 4 height 4
radio input "true"
radio input "false"
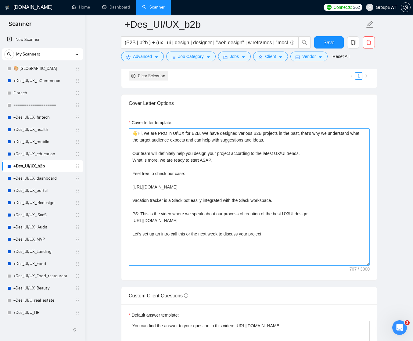
scroll to position [622, 0]
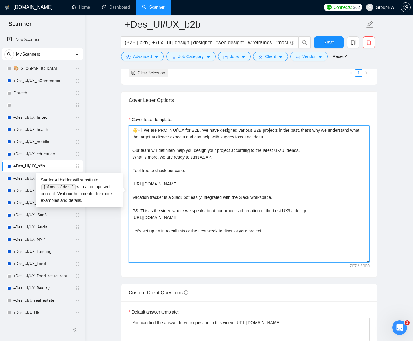
click at [215, 170] on textarea "👋Hi, we are PRO in UI\UX for B2B. We have designed various B2B projects in the …" at bounding box center [249, 193] width 241 height 137
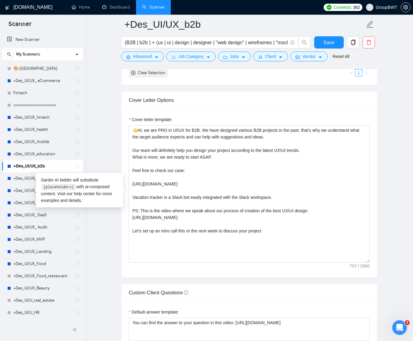
click at [60, 187] on code "[placeholders]" at bounding box center [59, 187] width 34 height 6
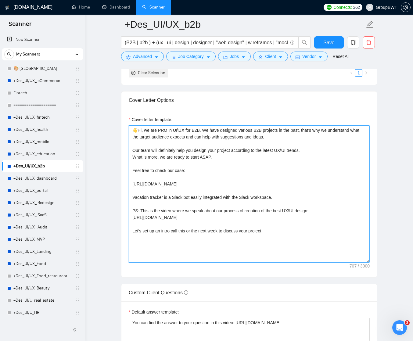
click at [171, 243] on textarea "👋Hi, we are PRO in UI\UX for B2B. We have designed various B2B projects in the …" at bounding box center [249, 193] width 241 height 137
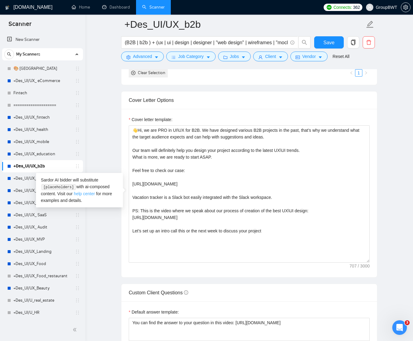
click at [92, 193] on link "help center" at bounding box center [84, 193] width 21 height 5
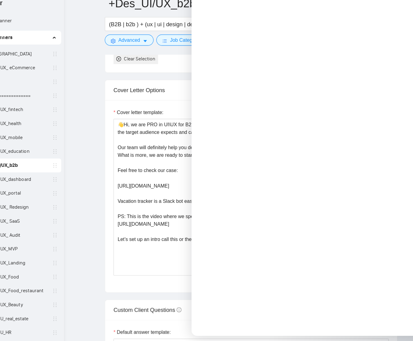
scroll to position [1179, 0]
click at [95, 59] on main "+Des_UI/UX_b2b (B2B | b2b ) + (ux | ui | design | designer | "web design" | wir…" at bounding box center [249, 278] width 308 height 1752
